Goal: Task Accomplishment & Management: Use online tool/utility

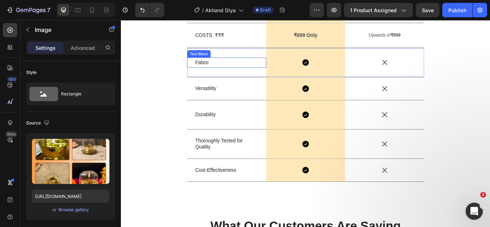
click at [222, 75] on p "Fabric" at bounding box center [244, 70] width 74 height 10
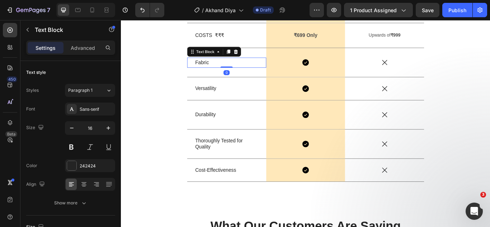
click at [222, 75] on p "Fabric" at bounding box center [244, 70] width 74 height 10
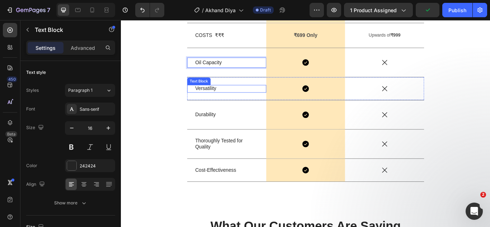
click at [221, 104] on p "Versatility" at bounding box center [244, 100] width 74 height 8
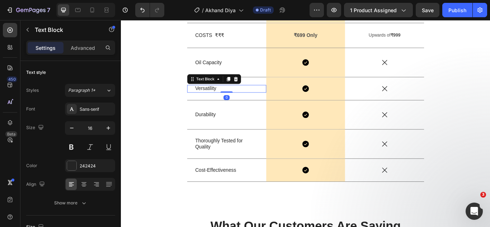
drag, startPoint x: 222, startPoint y: 113, endPoint x: 263, endPoint y: 116, distance: 41.7
click at [224, 104] on p "Versatility" at bounding box center [244, 100] width 74 height 8
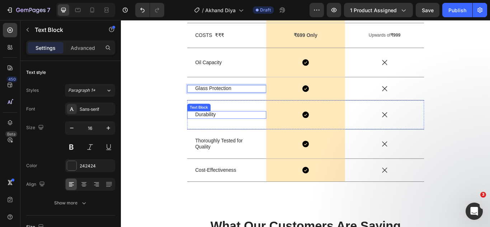
click at [213, 135] on p "Durability" at bounding box center [244, 131] width 74 height 8
drag, startPoint x: 213, startPoint y: 143, endPoint x: 251, endPoint y: 143, distance: 38.4
click at [215, 135] on p "Durability" at bounding box center [244, 131] width 74 height 8
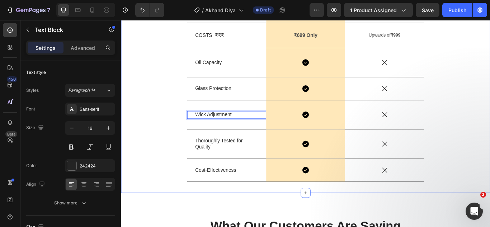
click at [168, 132] on div "What Makes Elite Trendz's Premium Akhand Diya Heading Factors Text Block Image …" at bounding box center [336, 93] width 420 height 244
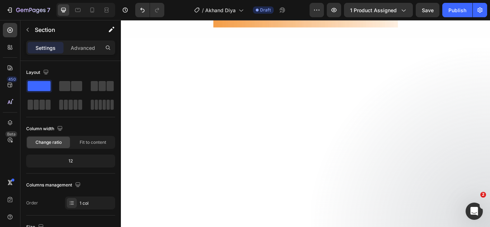
scroll to position [1396, 0]
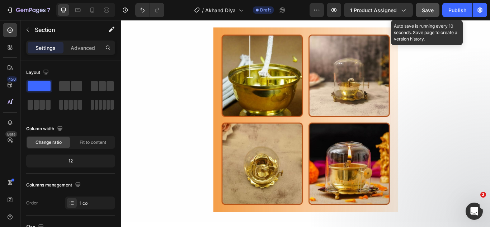
click at [430, 8] on span "Save" at bounding box center [428, 10] width 12 height 6
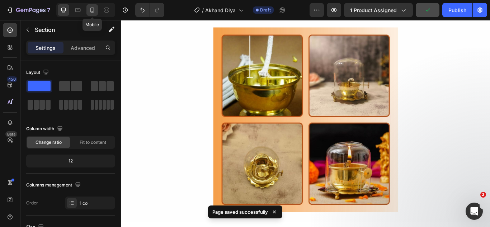
click at [94, 11] on icon at bounding box center [92, 9] width 7 height 7
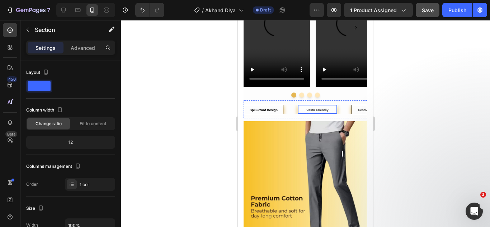
scroll to position [843, 0]
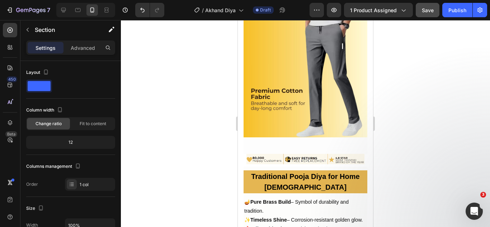
click at [320, 88] on img at bounding box center [306, 76] width 124 height 124
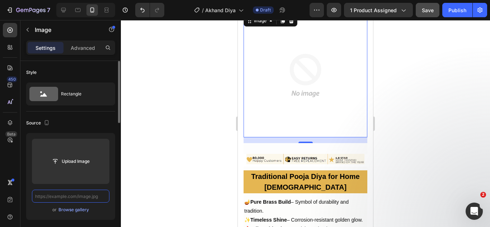
scroll to position [0, 0]
paste input "[URL][DOMAIN_NAME]"
type input "[URL][DOMAIN_NAME]"
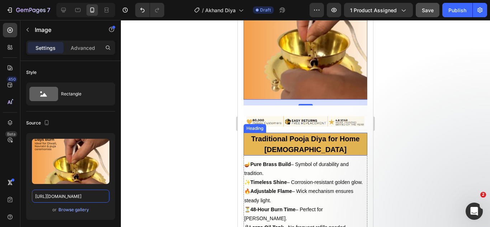
scroll to position [915, 0]
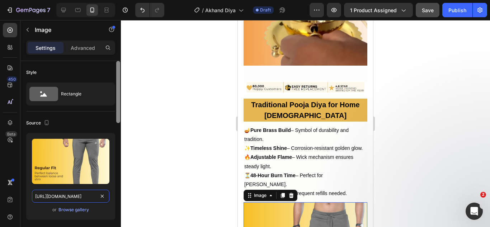
drag, startPoint x: 105, startPoint y: 196, endPoint x: 116, endPoint y: 76, distance: 120.6
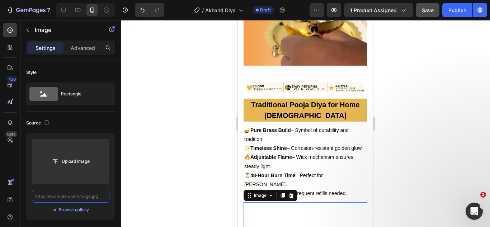
scroll to position [0, 0]
paste input "[URL][DOMAIN_NAME]"
type input "[URL][DOMAIN_NAME]"
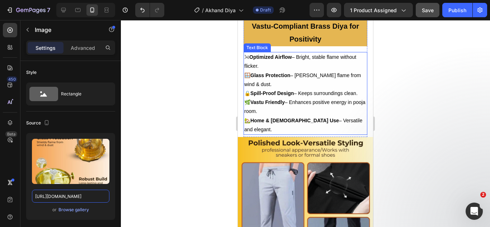
scroll to position [1273, 0]
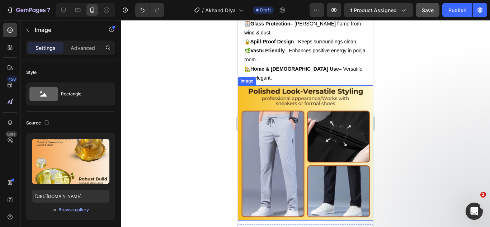
click at [290, 130] on img at bounding box center [305, 152] width 135 height 135
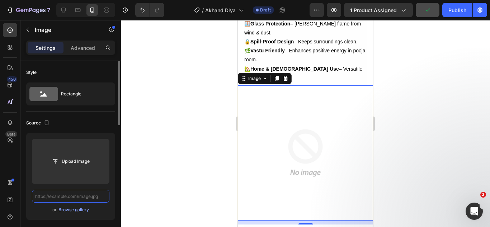
scroll to position [0, 0]
paste input "[URL][DOMAIN_NAME]"
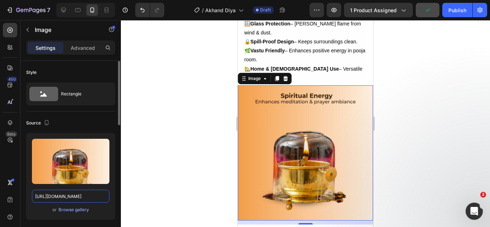
scroll to position [0, 188]
type input "[URL][DOMAIN_NAME]"
click at [151, 126] on div at bounding box center [305, 123] width 369 height 207
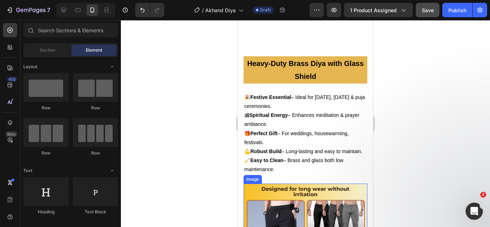
scroll to position [1560, 0]
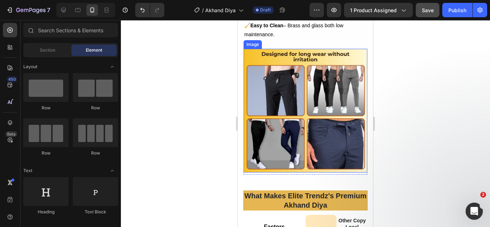
drag, startPoint x: 311, startPoint y: 124, endPoint x: 289, endPoint y: 88, distance: 42.6
click at [311, 124] on img at bounding box center [306, 111] width 124 height 124
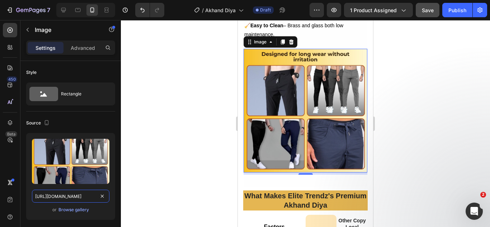
drag, startPoint x: 103, startPoint y: 197, endPoint x: 122, endPoint y: 179, distance: 26.1
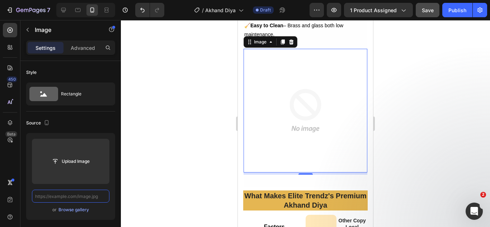
scroll to position [0, 0]
paste input "[URL][DOMAIN_NAME]"
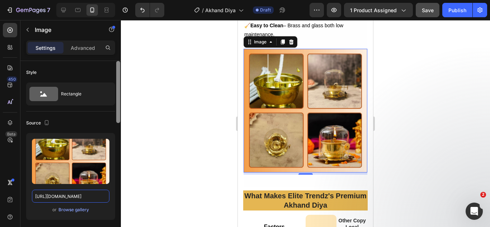
scroll to position [0, 187]
type input "[URL][DOMAIN_NAME]"
click at [438, 100] on div at bounding box center [305, 123] width 369 height 207
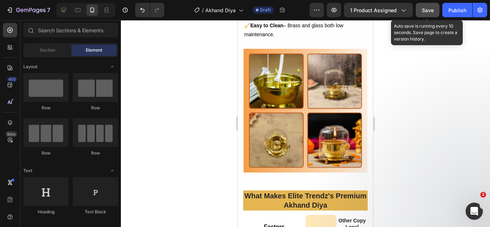
click at [430, 11] on span "Save" at bounding box center [428, 10] width 12 height 6
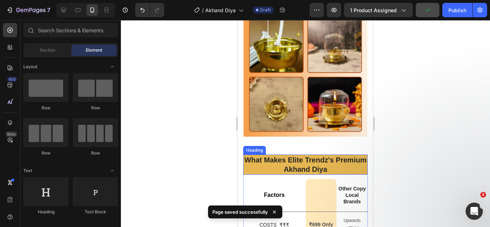
scroll to position [1632, 0]
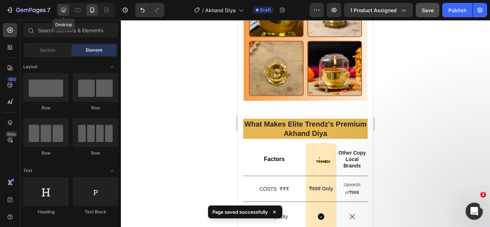
drag, startPoint x: 67, startPoint y: 7, endPoint x: 219, endPoint y: 23, distance: 152.9
click at [68, 8] on div at bounding box center [63, 9] width 11 height 11
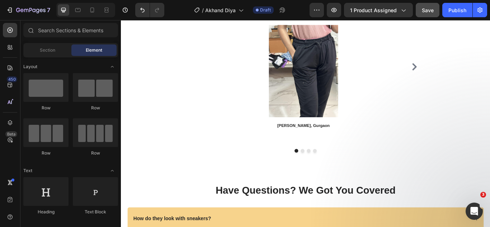
scroll to position [2199, 0]
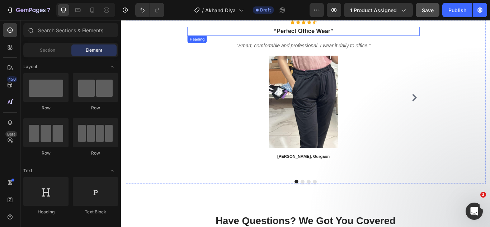
click at [319, 36] on strong "“Perfect Office Wear”" at bounding box center [334, 33] width 70 height 8
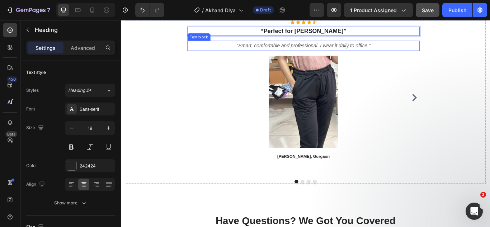
click at [300, 48] on icon "“Smart, comfortable and professional. I wear it daily to office.”" at bounding box center [333, 50] width 156 height 6
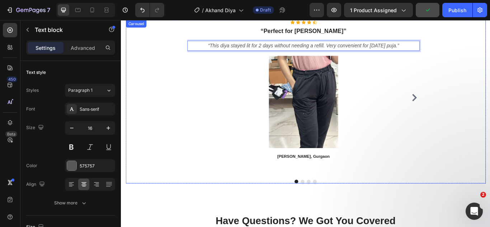
click at [330, 209] on button "Dot" at bounding box center [332, 208] width 4 height 4
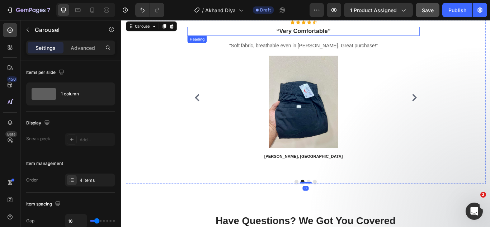
click at [325, 31] on strong "“Very Comfortable”" at bounding box center [333, 33] width 63 height 8
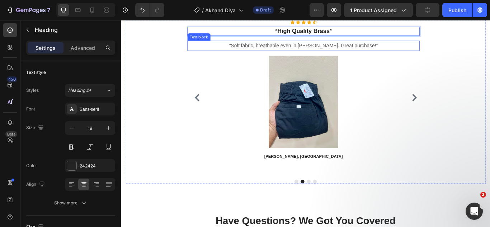
click at [321, 48] on p "“Soft fabric, breathable even in [PERSON_NAME]. Great purchase!”" at bounding box center [333, 50] width 269 height 10
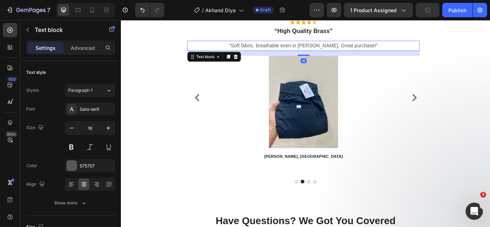
click at [321, 48] on p "“Soft fabric, breathable even in [PERSON_NAME]. Great purchase!”" at bounding box center [333, 50] width 269 height 10
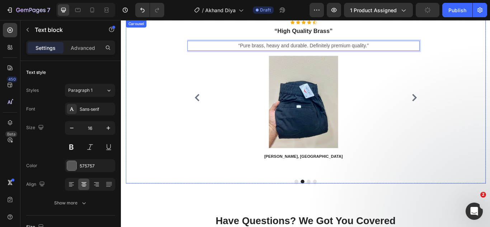
click at [339, 207] on div at bounding box center [336, 208] width 276 height 4
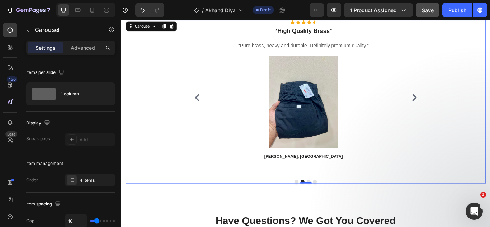
drag, startPoint x: 338, startPoint y: 207, endPoint x: 338, endPoint y: 189, distance: 18.3
click at [338, 208] on button "Dot" at bounding box center [340, 208] width 4 height 4
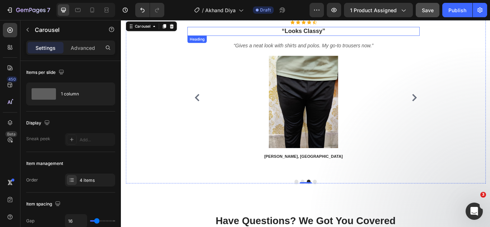
click at [334, 32] on strong "“Looks Classy”" at bounding box center [333, 33] width 51 height 8
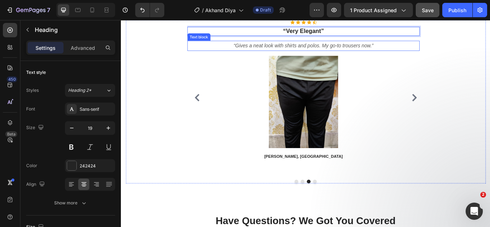
click at [304, 49] on icon "“Gives a neat look with shirts and polos. My go-to trousers now.”" at bounding box center [333, 50] width 163 height 6
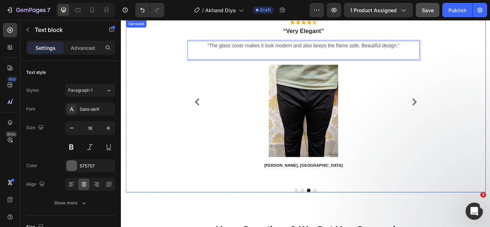
click at [345, 218] on button "Dot" at bounding box center [347, 219] width 4 height 4
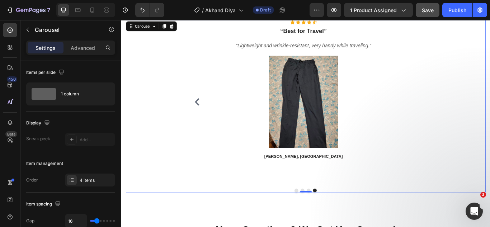
click at [211, 117] on icon "Carousel Back Arrow" at bounding box center [209, 115] width 9 height 9
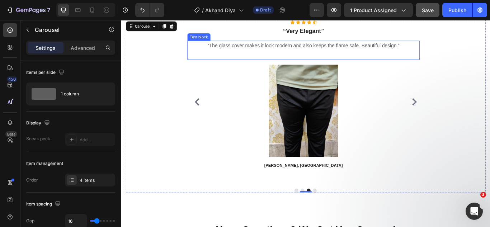
click at [330, 49] on p "“The glass cover makes it look modern and also keeps the flame safe. Beautiful …" at bounding box center [333, 50] width 269 height 10
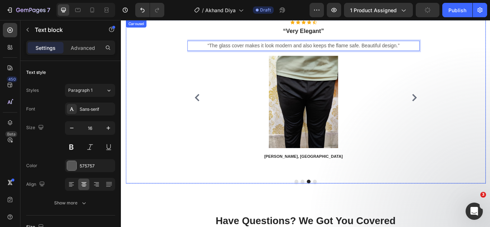
click at [345, 208] on button "Dot" at bounding box center [347, 208] width 4 height 4
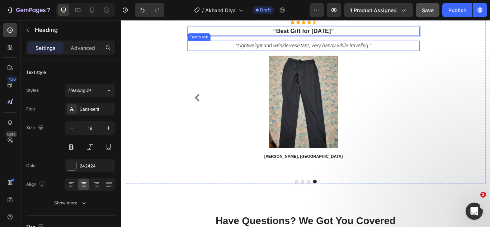
click at [288, 51] on icon "“Lightweight and wrinkle-resistant, very handy while traveling.”" at bounding box center [333, 50] width 158 height 6
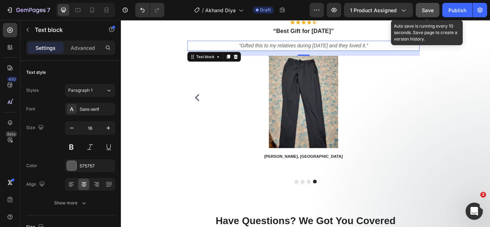
click at [433, 10] on span "Save" at bounding box center [428, 10] width 12 height 6
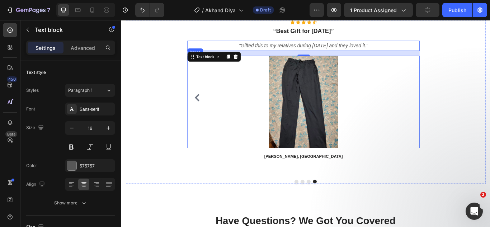
scroll to position [2271, 0]
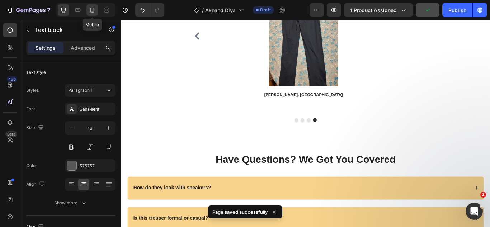
click at [94, 11] on icon at bounding box center [92, 9] width 7 height 7
type input "14"
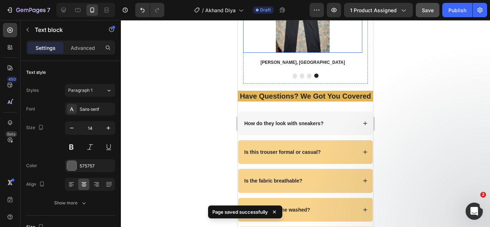
scroll to position [2311, 0]
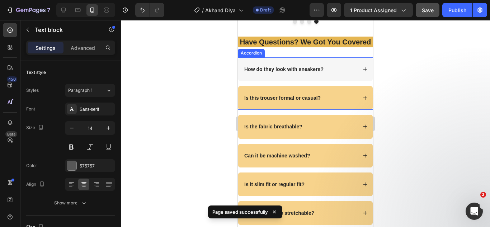
click at [292, 72] on p "How do they look with sneakers?" at bounding box center [283, 69] width 79 height 6
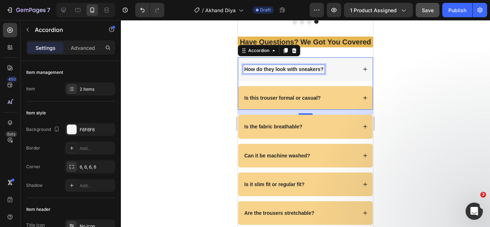
click at [295, 72] on strong "How do they look with sneakers?" at bounding box center [283, 69] width 79 height 6
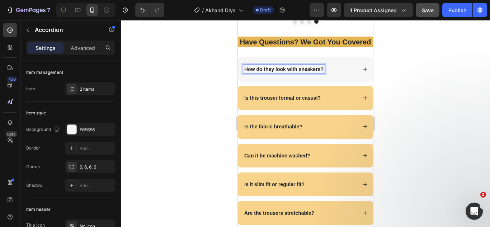
click at [319, 72] on strong "How do they look with sneakers?" at bounding box center [283, 69] width 79 height 6
click at [349, 74] on div "How long does the diya burn once filled?" at bounding box center [300, 69] width 114 height 9
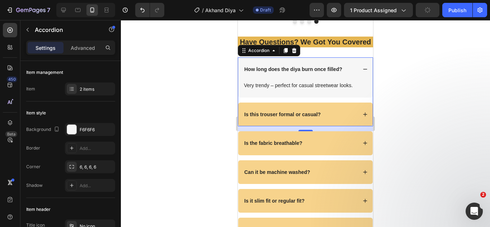
click at [329, 89] on p "Very trendy – perfect for casual streetwear looks." at bounding box center [305, 86] width 123 height 8
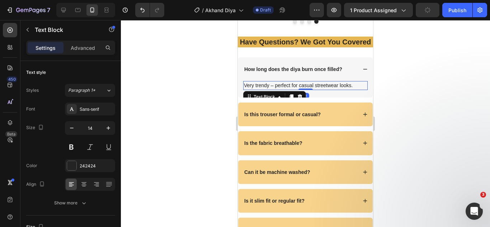
click at [329, 89] on p "Very trendy – perfect for casual streetwear looks." at bounding box center [305, 86] width 123 height 8
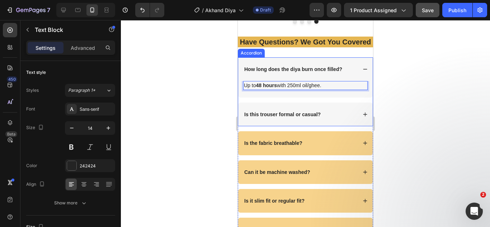
click at [293, 117] on strong "Is this trouser formal or casual?" at bounding box center [282, 115] width 76 height 6
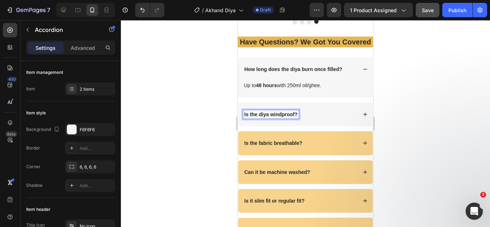
click at [311, 119] on div "Is the diya windproof?" at bounding box center [300, 114] width 114 height 9
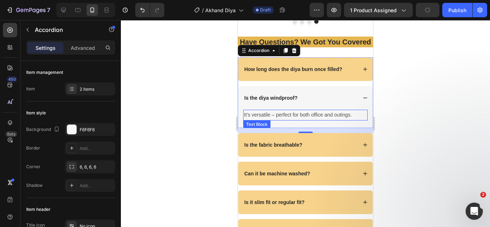
click at [315, 119] on p "It’s versatile – perfect for both office and outings." at bounding box center [305, 114] width 123 height 9
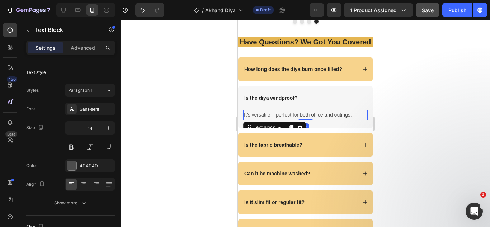
click at [301, 119] on p "It’s versatile – perfect for both office and outings." at bounding box center [305, 114] width 123 height 9
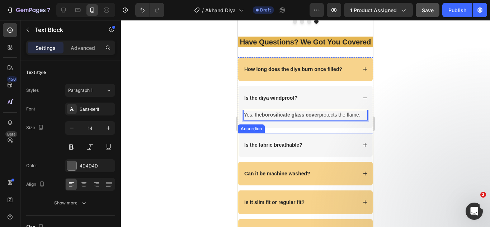
click at [298, 148] on strong "Is the fabric breathable?" at bounding box center [273, 145] width 58 height 6
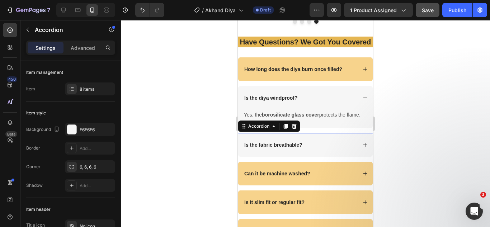
click at [289, 148] on strong "Is the fabric breathable?" at bounding box center [273, 145] width 58 height 6
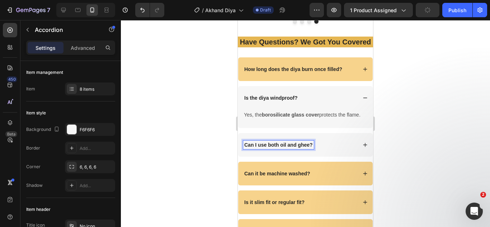
click at [337, 149] on div "Can I use both oil and ghee?" at bounding box center [300, 145] width 114 height 9
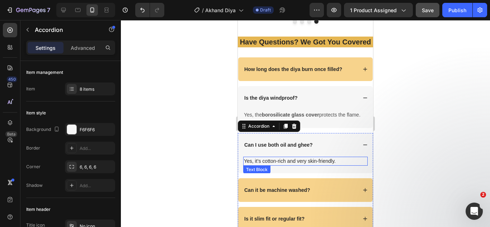
click at [275, 166] on div "Yes, it’s cotton-rich and very skin-friendly." at bounding box center [305, 161] width 124 height 9
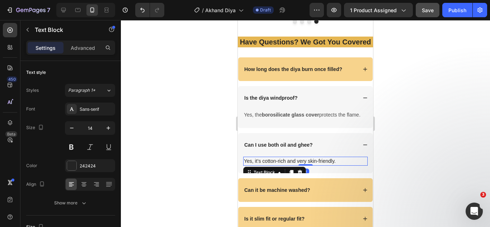
click at [286, 165] on p "Yes, it’s cotton-rich and very skin-friendly." at bounding box center [305, 161] width 123 height 8
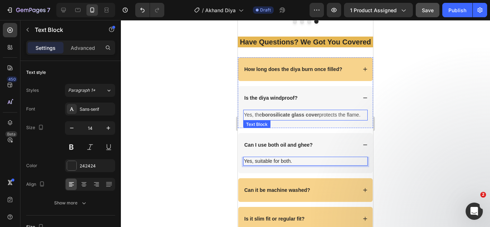
click at [298, 118] on strong "borosilicate glass cover" at bounding box center [290, 115] width 57 height 6
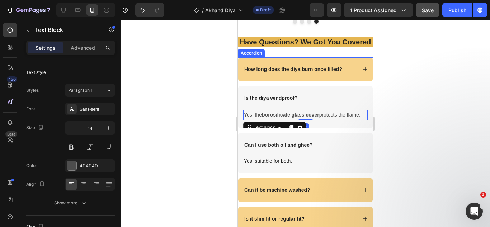
click at [326, 102] on div "Is the diya windproof?" at bounding box center [300, 98] width 114 height 9
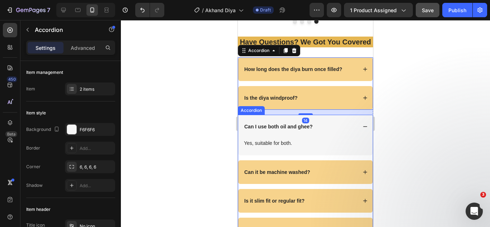
click at [319, 131] on div "Can I use both oil and ghee?" at bounding box center [300, 126] width 114 height 9
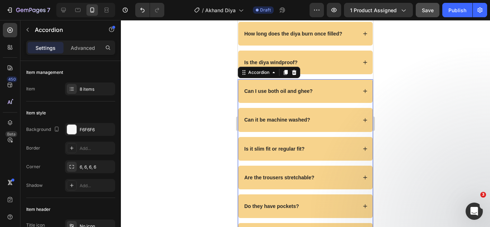
scroll to position [2347, 0]
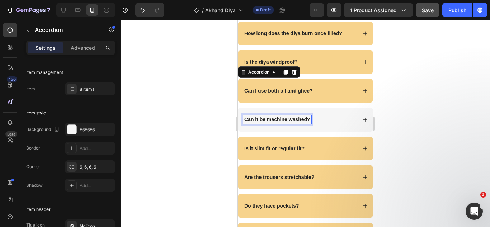
click at [296, 122] on strong "Can it be machine washed?" at bounding box center [277, 120] width 66 height 6
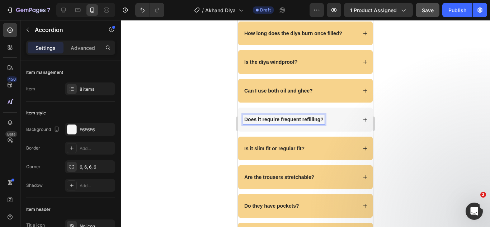
click at [339, 124] on div "Does it require frequent refilling?" at bounding box center [300, 119] width 114 height 9
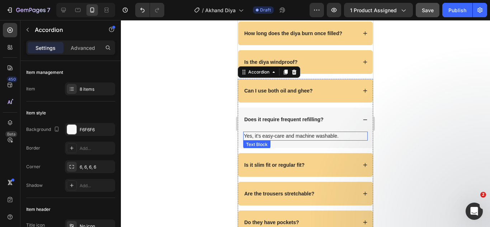
click at [327, 140] on p "Yes, it’s easy-care and machine washable." at bounding box center [305, 136] width 123 height 8
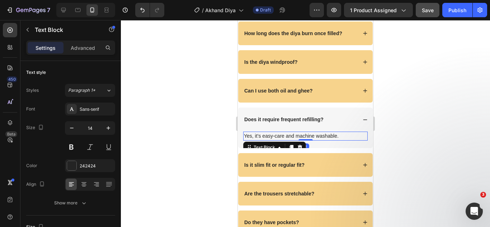
click at [327, 140] on p "Yes, it’s easy-care and machine washable." at bounding box center [305, 136] width 123 height 8
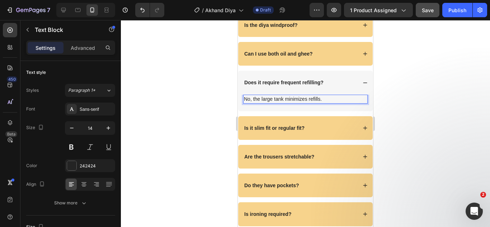
scroll to position [2419, 0]
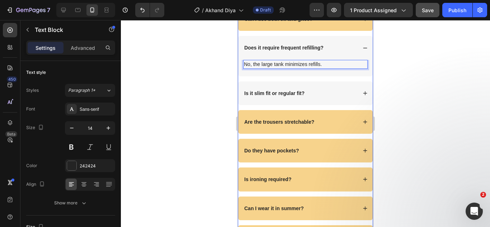
click at [265, 96] on strong "Is it slim fit or regular fit?" at bounding box center [274, 93] width 60 height 6
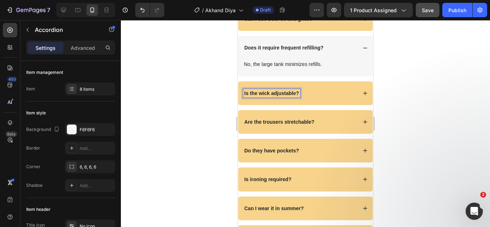
click at [316, 98] on div "Is the wick adjustable?" at bounding box center [300, 93] width 114 height 9
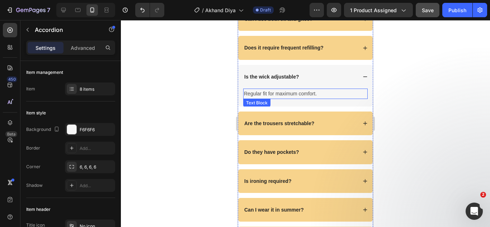
click at [275, 98] on p "Regular fit for maximum comfort." at bounding box center [305, 93] width 123 height 9
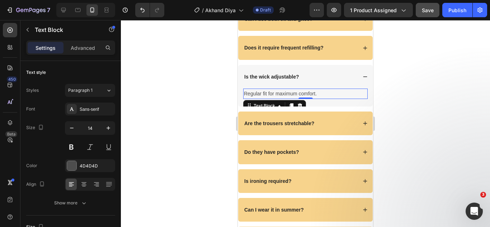
click at [275, 98] on p "Regular fit for maximum comfort." at bounding box center [305, 93] width 123 height 9
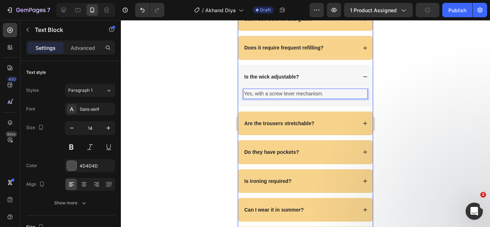
click at [321, 81] on div "Is the wick adjustable?" at bounding box center [300, 76] width 114 height 9
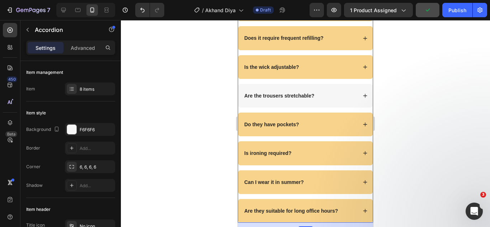
scroll to position [2454, 0]
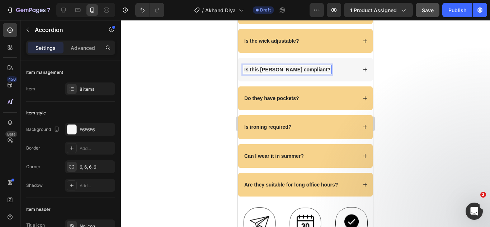
click at [332, 74] on div "Is this [PERSON_NAME] compliant?" at bounding box center [300, 69] width 114 height 9
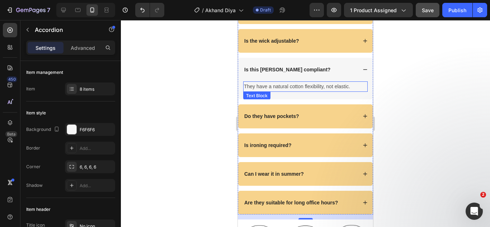
click at [296, 91] on p "They have a natural cotton flexibility, not elastic." at bounding box center [305, 86] width 123 height 9
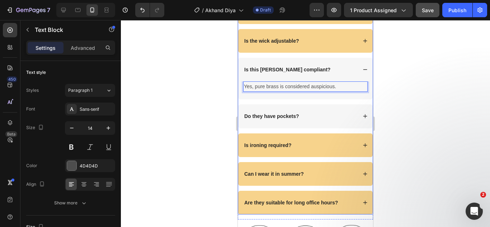
click at [291, 119] on strong "Do they have pockets?" at bounding box center [271, 116] width 55 height 6
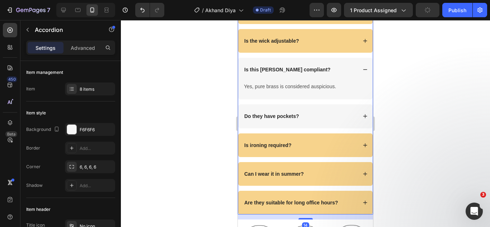
scroll to position [2490, 0]
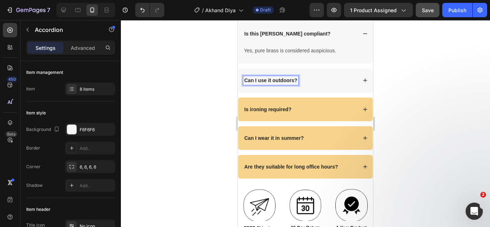
click at [318, 85] on div "Can I use it outdoors?" at bounding box center [300, 80] width 114 height 9
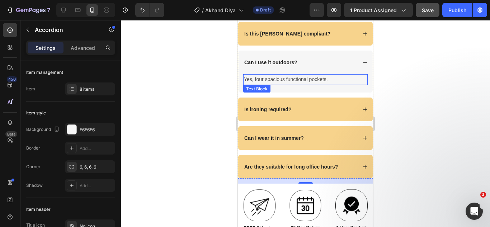
click at [279, 92] on div "Yes, four spacious functional pockets. Text Block" at bounding box center [305, 83] width 135 height 18
click at [279, 84] on p "Yes, four spacious functional pockets." at bounding box center [305, 79] width 123 height 9
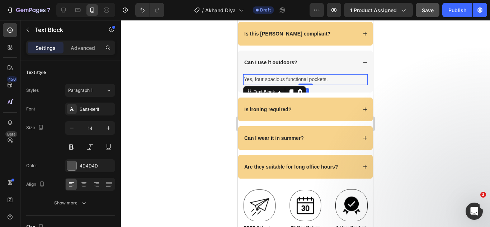
click at [278, 84] on p "Yes, four spacious functional pockets." at bounding box center [305, 79] width 123 height 9
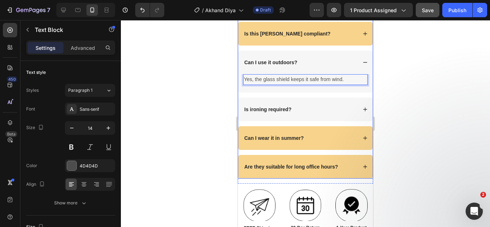
click at [275, 112] on strong "Is ironing required?" at bounding box center [267, 110] width 47 height 6
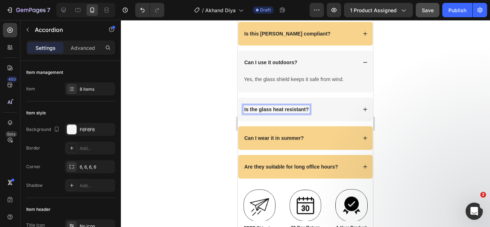
click at [312, 114] on div "Is the glass heat resistant?" at bounding box center [300, 109] width 114 height 9
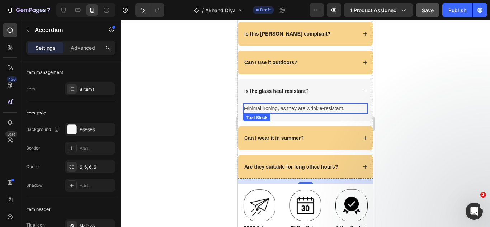
click at [327, 113] on p "Minimal ironing, as they are wrinkle-resistant." at bounding box center [305, 108] width 123 height 9
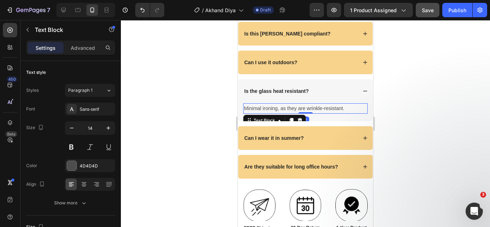
click at [325, 113] on p "Minimal ironing, as they are wrinkle-resistant." at bounding box center [305, 108] width 123 height 9
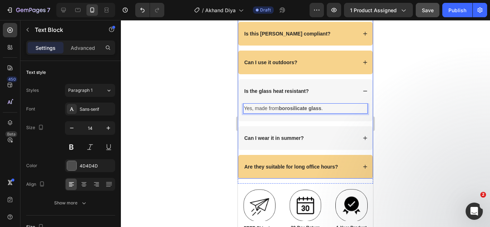
click at [293, 141] on strong "Can I wear it in summer?" at bounding box center [274, 138] width 60 height 6
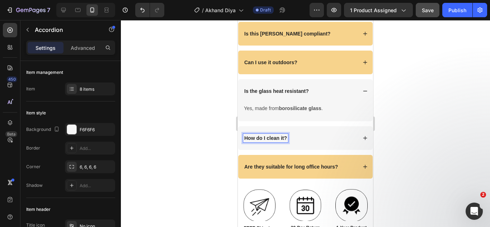
click at [312, 142] on div "How do I clean it?" at bounding box center [300, 138] width 114 height 9
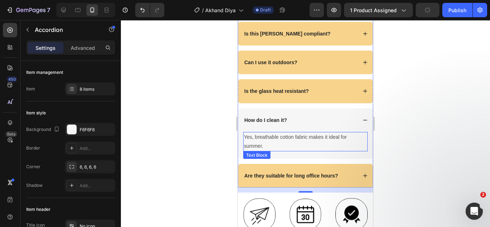
click at [286, 149] on p "Yes, breathable cotton fabric makes it ideal for summer." at bounding box center [305, 142] width 123 height 18
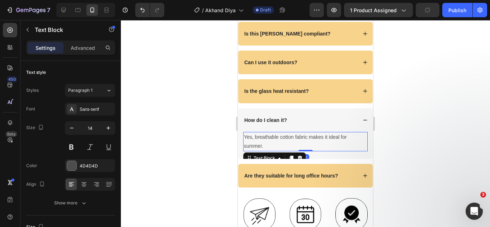
click at [299, 148] on p "Yes, breathable cotton fabric makes it ideal for summer." at bounding box center [305, 142] width 123 height 18
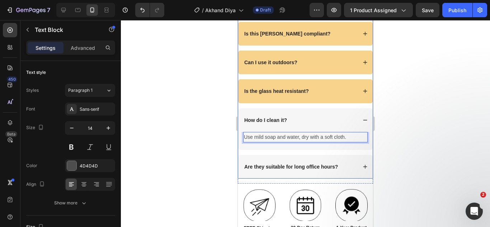
click at [302, 170] on strong "Are they suitable for long office hours?" at bounding box center [291, 167] width 94 height 6
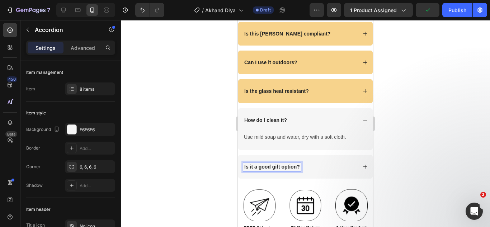
click at [325, 171] on div "Is it a good gift option?" at bounding box center [300, 166] width 114 height 9
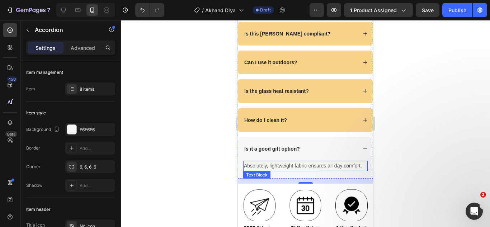
click at [303, 170] on p "Absolutely, lightweight fabric ensures all-day comfort." at bounding box center [305, 165] width 123 height 9
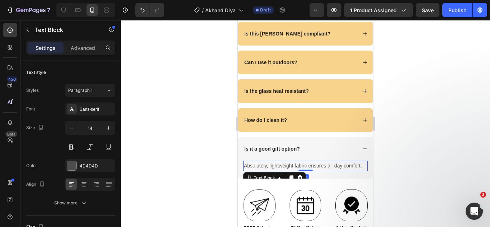
click at [303, 170] on p "Absolutely, lightweight fabric ensures all-day comfort." at bounding box center [305, 165] width 123 height 9
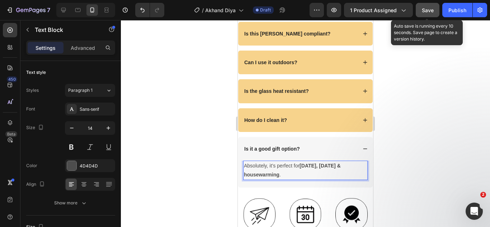
click at [426, 8] on span "Save" at bounding box center [428, 10] width 12 height 6
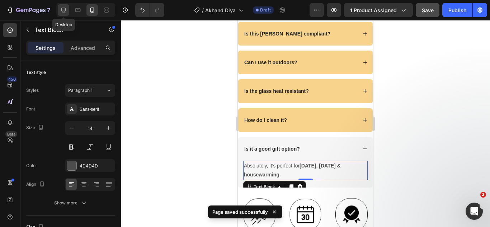
click at [68, 9] on div at bounding box center [63, 9] width 11 height 11
type input "16"
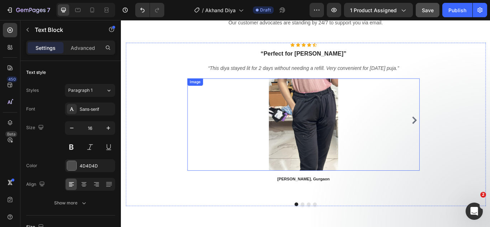
scroll to position [2152, 0]
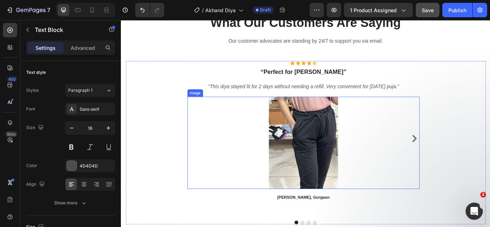
click at [345, 150] on img at bounding box center [334, 163] width 108 height 108
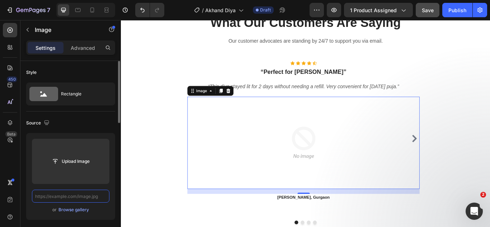
scroll to position [0, 0]
paste input "https://cdn.shopify.com/s/files/1/0738/0067/9667/files/71XQ4dIoBVL.jpg?v=175622…"
type input "https://cdn.shopify.com/s/files/1/0738/0067/9667/files/71XQ4dIoBVL.jpg?v=175622…"
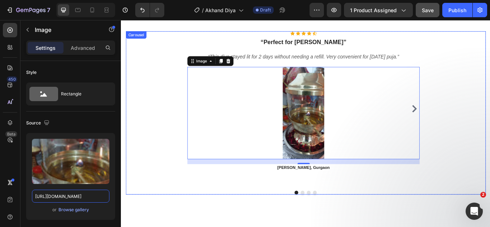
scroll to position [2188, 0]
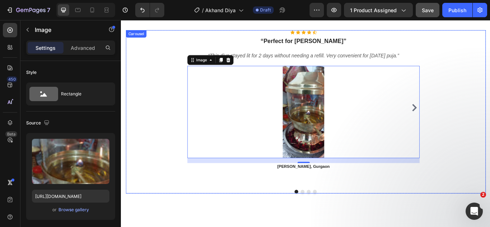
click at [330, 221] on button "Dot" at bounding box center [332, 220] width 4 height 4
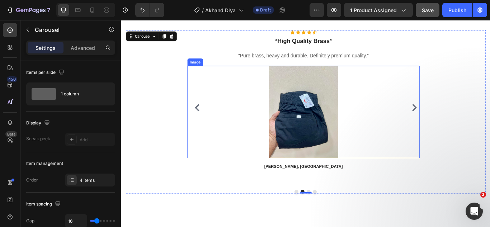
click at [348, 147] on img at bounding box center [334, 128] width 108 height 108
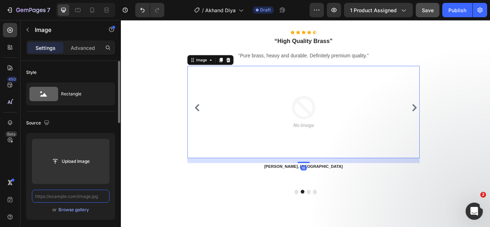
scroll to position [0, 0]
paste input "https://cdn.shopify.com/s/files/1/0738/0067/9667/files/Akhand-Jyoti-diya-1-600x…"
type input "https://cdn.shopify.com/s/files/1/0738/0067/9667/files/Akhand-Jyoti-diya-1-600x…"
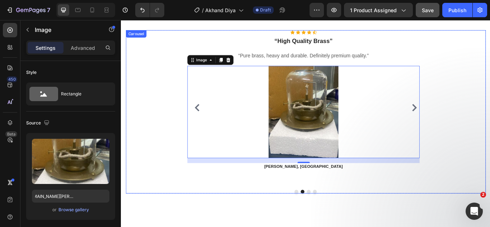
click at [338, 220] on button "Dot" at bounding box center [340, 220] width 4 height 4
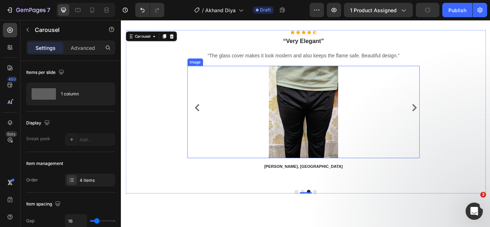
click at [334, 112] on img at bounding box center [334, 128] width 108 height 108
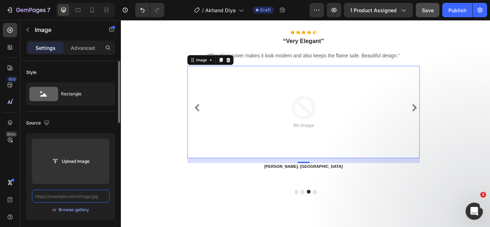
scroll to position [0, 0]
paste input "https://cdn.shopify.com/s/files/1/0738/0067/9667/files/71idcVMrKXL.jpg?v=175622…"
type input "https://cdn.shopify.com/s/files/1/0738/0067/9667/files/71idcVMrKXL.jpg?v=175622…"
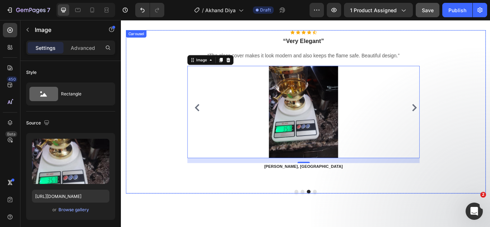
click at [345, 219] on button "Dot" at bounding box center [347, 220] width 4 height 4
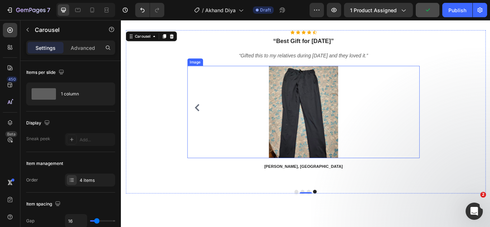
click at [334, 155] on img at bounding box center [334, 128] width 108 height 108
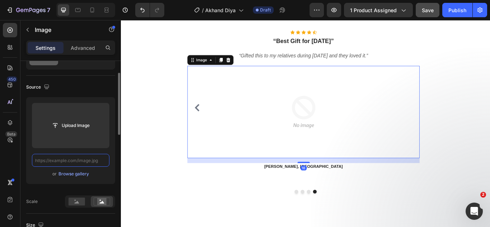
scroll to position [0, 0]
paste input "https://cdn.shopify.com/s/files/1/0738/0067/9667/files/710WEHMJfZL.jpg?v=175622…"
type input "https://cdn.shopify.com/s/files/1/0738/0067/9667/files/710WEHMJfZL.jpg?v=175622…"
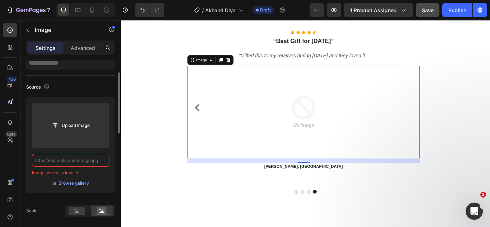
paste input "https://cdn.shopify.com/s/files/1/0738/0067/9667/files/710WEHMJfZL.jpg?v=175622…"
type input "https://cdn.shopify.com/s/files/1/0738/0067/9667/files/710WEHMJfZL.jpg?v=175622…"
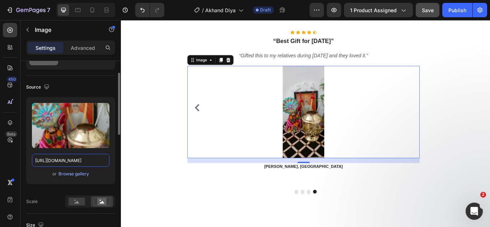
scroll to position [0, 123]
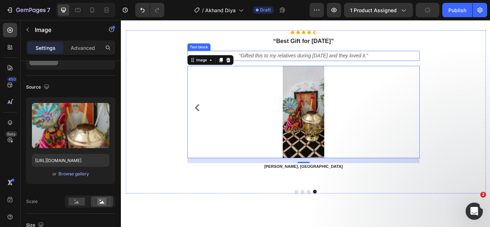
click at [391, 61] on icon "“Gifted this to my relatives during [DATE] and they loved it.”" at bounding box center [333, 61] width 150 height 6
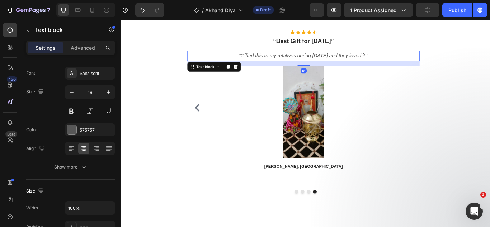
scroll to position [0, 0]
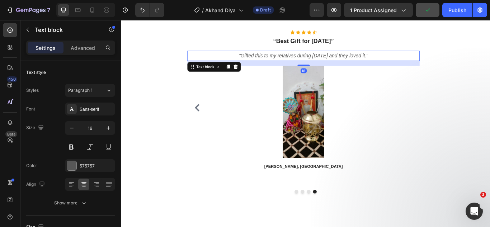
click at [358, 60] on icon "“Gifted this to my relatives during [DATE] and they loved it.”" at bounding box center [333, 61] width 150 height 6
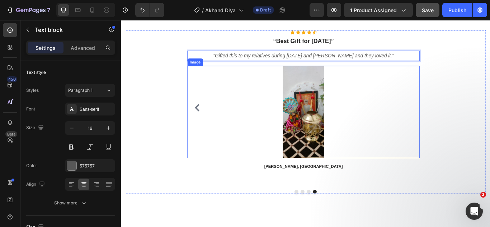
drag, startPoint x: 335, startPoint y: 146, endPoint x: 333, endPoint y: 150, distance: 4.4
click at [335, 146] on img at bounding box center [334, 128] width 108 height 108
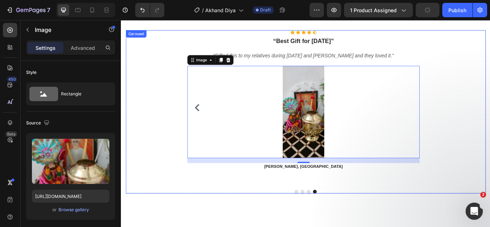
click at [323, 221] on button "Dot" at bounding box center [325, 220] width 4 height 4
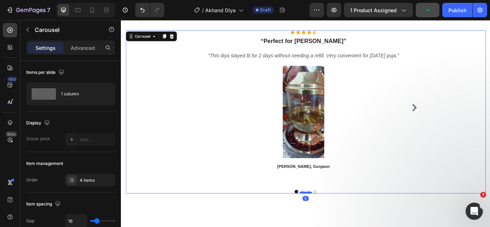
click at [331, 221] on div at bounding box center [336, 221] width 14 height 2
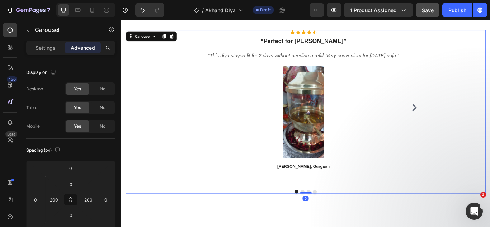
click at [338, 218] on button "Dot" at bounding box center [340, 220] width 4 height 4
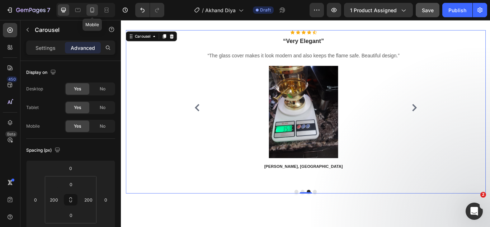
click at [91, 10] on icon at bounding box center [92, 9] width 7 height 7
type input "0"
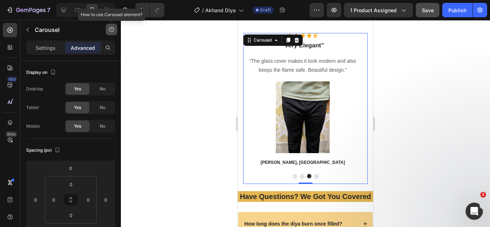
scroll to position [2145, 0]
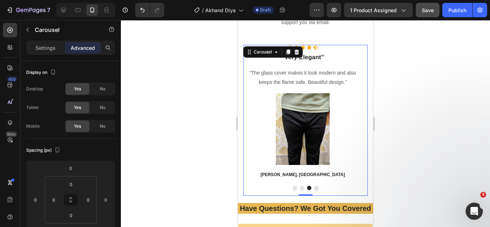
drag, startPoint x: 312, startPoint y: 189, endPoint x: 284, endPoint y: 172, distance: 33.2
click at [314, 189] on button "Dot" at bounding box center [316, 188] width 4 height 4
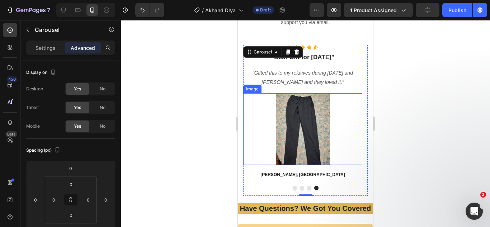
click at [296, 137] on img at bounding box center [303, 129] width 72 height 72
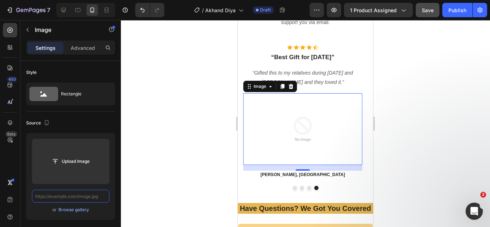
scroll to position [0, 0]
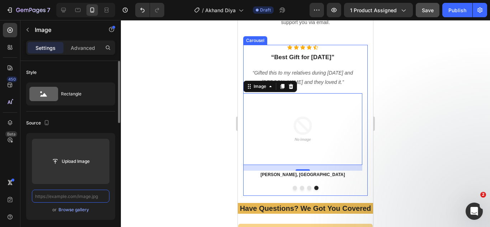
paste input "https://cdn.shopify.com/s/files/1/0738/0067/9667/files/710WEHMJfZL.jpg?v=175622…"
type input "https://cdn.shopify.com/s/files/1/0738/0067/9667/files/710WEHMJfZL.jpg?v=175622…"
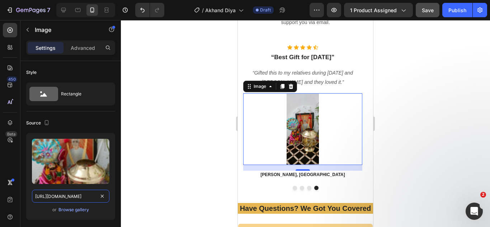
scroll to position [0, 123]
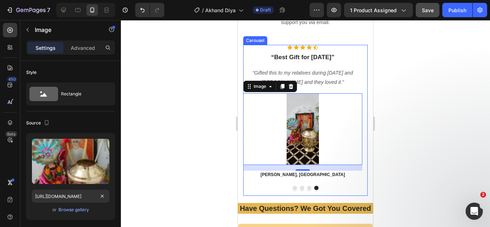
click at [307, 188] on button "Dot" at bounding box center [309, 188] width 4 height 4
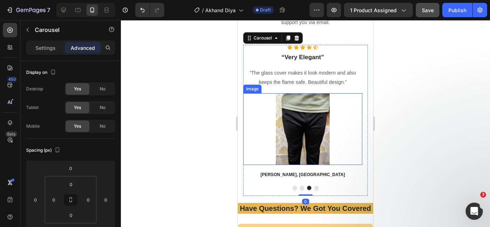
click at [299, 135] on img at bounding box center [303, 129] width 72 height 72
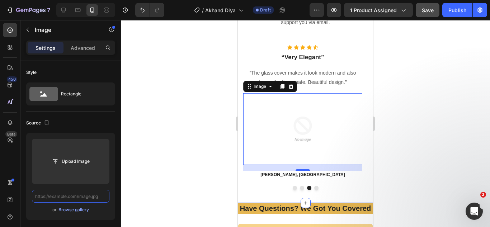
scroll to position [0, 0]
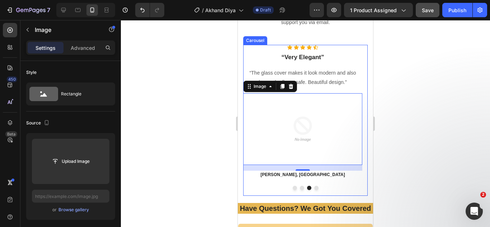
click at [293, 187] on button "Dot" at bounding box center [295, 188] width 4 height 4
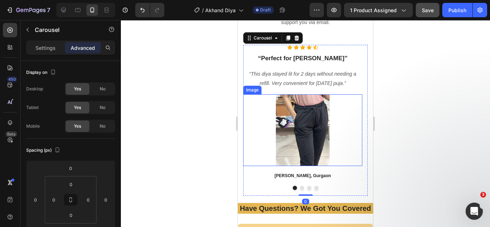
click at [289, 126] on img at bounding box center [303, 130] width 72 height 72
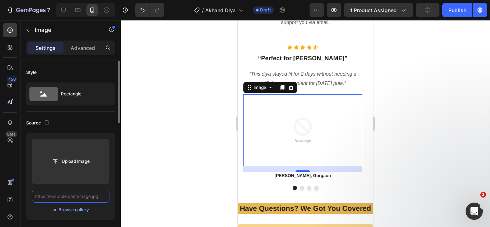
paste input "https://cdn.shopify.com/s/files/1/0738/0067/9667/files/71XQ4dIoBVL.jpg?v=175622…"
type input "https://cdn.shopify.com/s/files/1/0738/0067/9667/files/71XQ4dIoBVL.jpg?v=175622…"
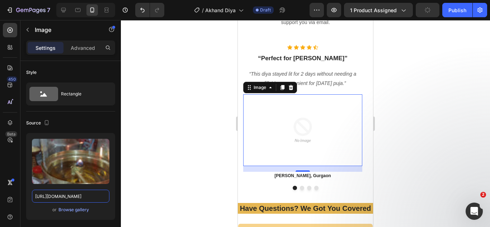
scroll to position [0, 121]
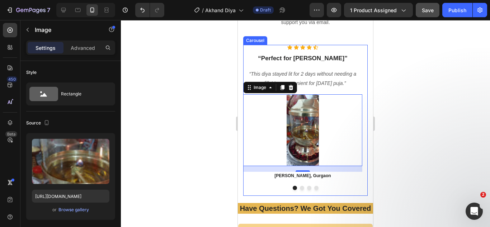
click at [300, 188] on button "Dot" at bounding box center [302, 188] width 4 height 4
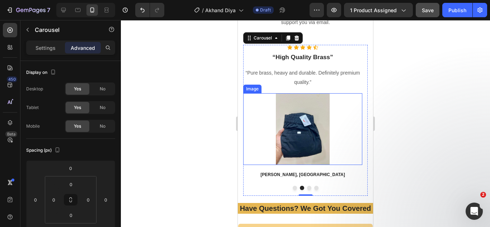
drag, startPoint x: 319, startPoint y: 230, endPoint x: 320, endPoint y: 136, distance: 94.0
click at [320, 136] on img at bounding box center [303, 129] width 72 height 72
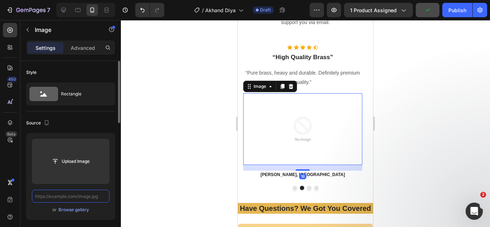
scroll to position [0, 0]
paste input "https://cdn.shopify.com/s/files/1/0738/0067/9667/files/Akhand-Jyoti-diya-1-600x…"
type input "https://cdn.shopify.com/s/files/1/0738/0067/9667/files/Akhand-Jyoti-diya-1-600x…"
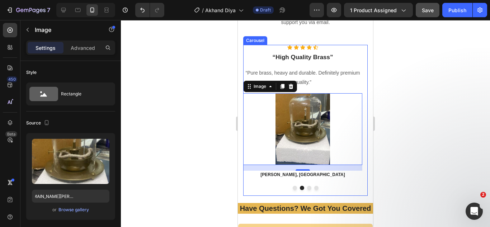
click at [307, 189] on button "Dot" at bounding box center [309, 188] width 4 height 4
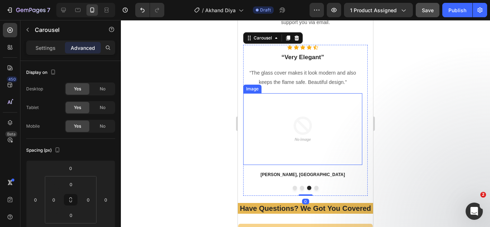
click at [300, 136] on img at bounding box center [303, 129] width 72 height 72
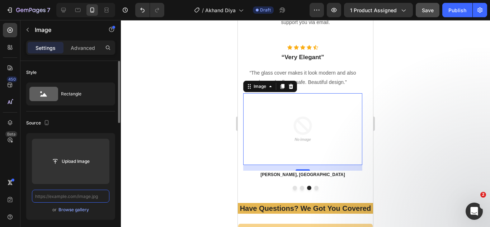
paste input "https://cdn.shopify.com/s/files/1/0738/0067/9667/files/71idcVMrKXL.jpg?v=175622…"
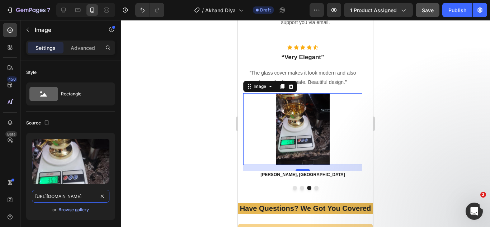
scroll to position [0, 120]
type input "https://cdn.shopify.com/s/files/1/0738/0067/9667/files/71idcVMrKXL.jpg?v=175622…"
click at [319, 129] on img at bounding box center [303, 129] width 72 height 72
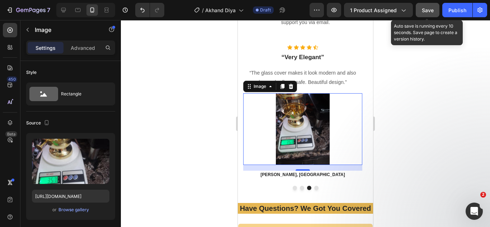
click at [431, 7] on span "Save" at bounding box center [428, 10] width 12 height 6
